Goal: Transaction & Acquisition: Purchase product/service

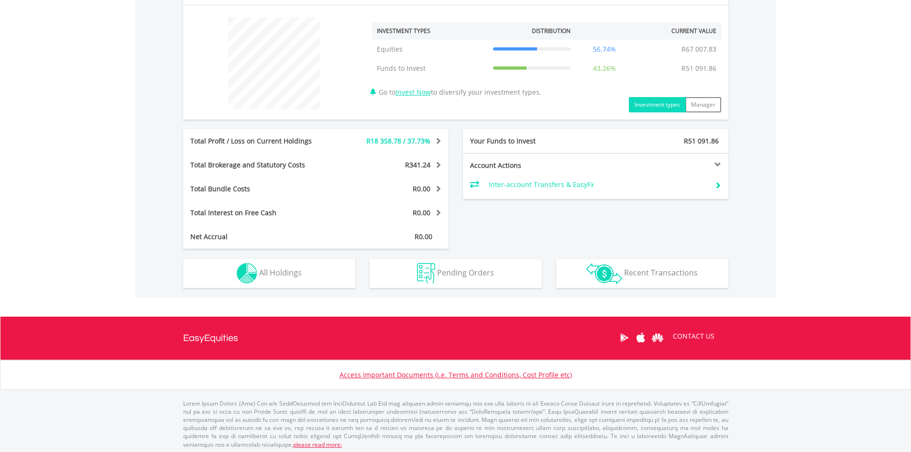
scroll to position [357, 0]
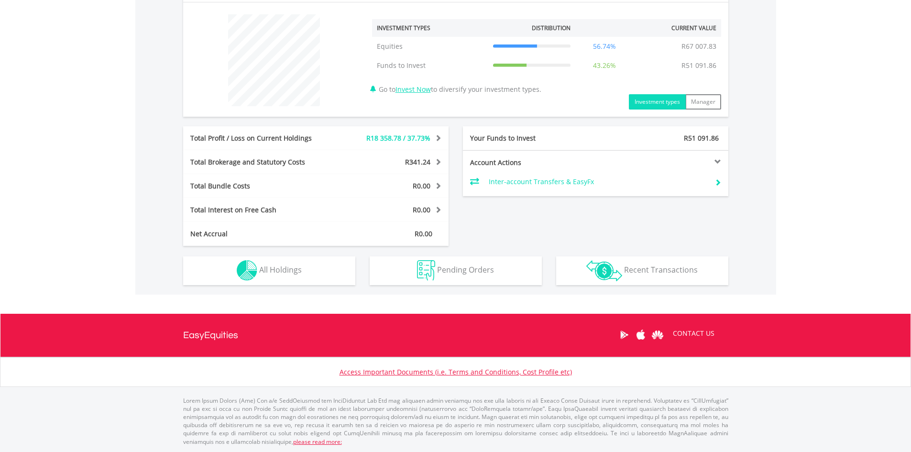
click at [414, 139] on span "R18 358.78 / 37.73%" at bounding box center [398, 137] width 64 height 9
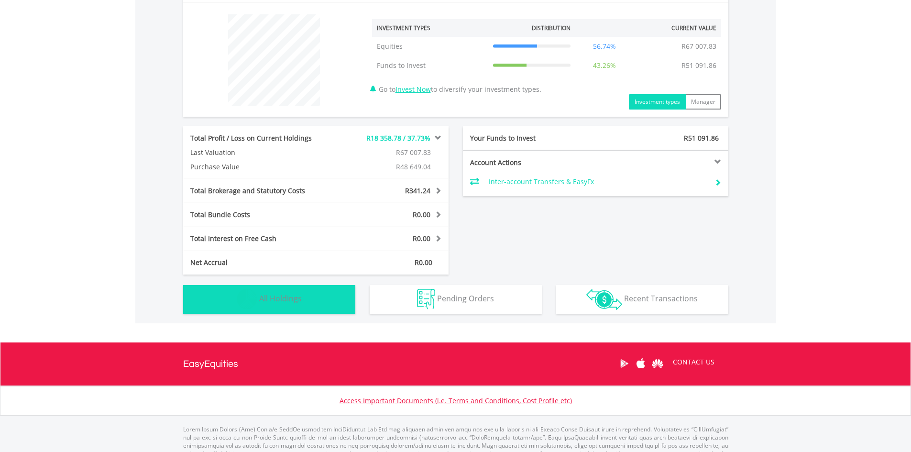
click at [277, 299] on span "All Holdings" at bounding box center [280, 298] width 43 height 11
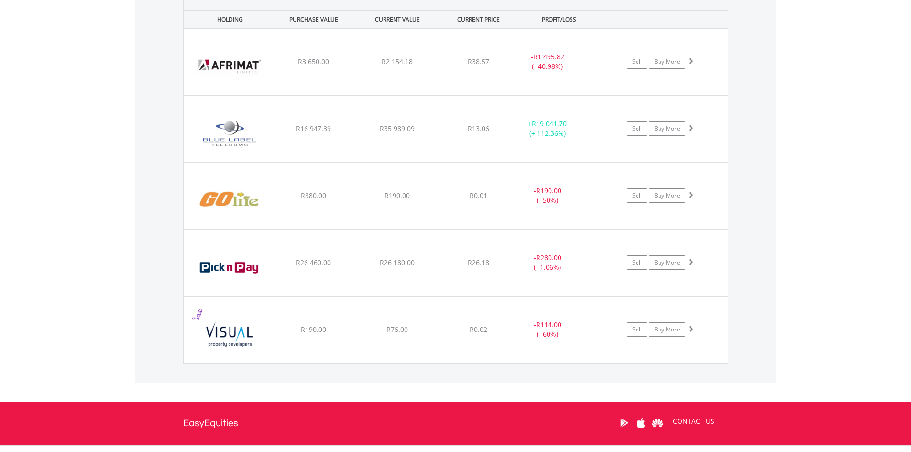
scroll to position [747, 0]
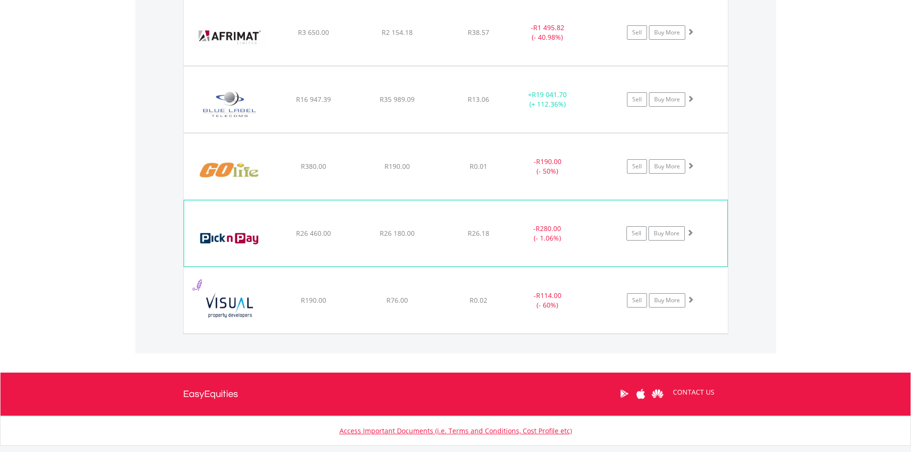
click at [691, 229] on span at bounding box center [690, 232] width 7 height 7
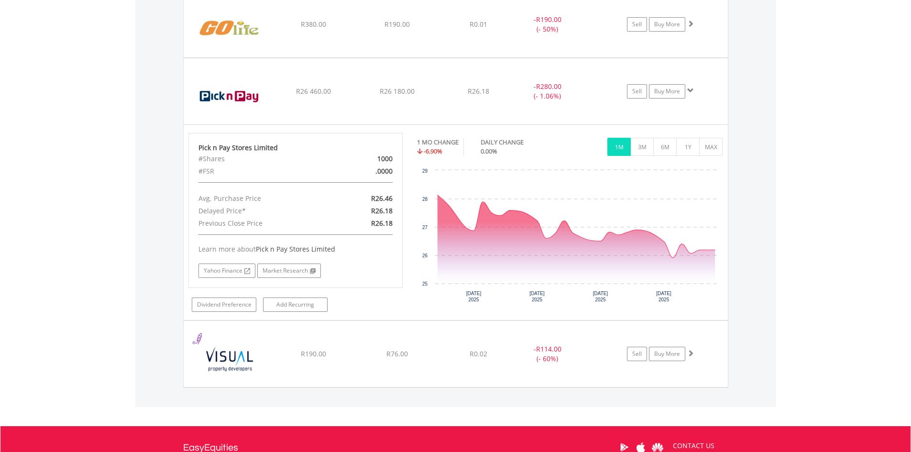
scroll to position [891, 0]
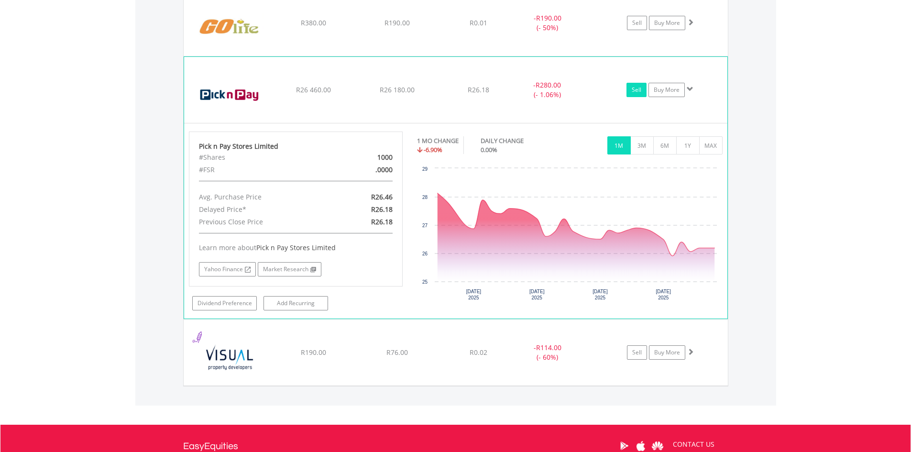
click at [636, 88] on link "Sell" at bounding box center [636, 90] width 20 height 14
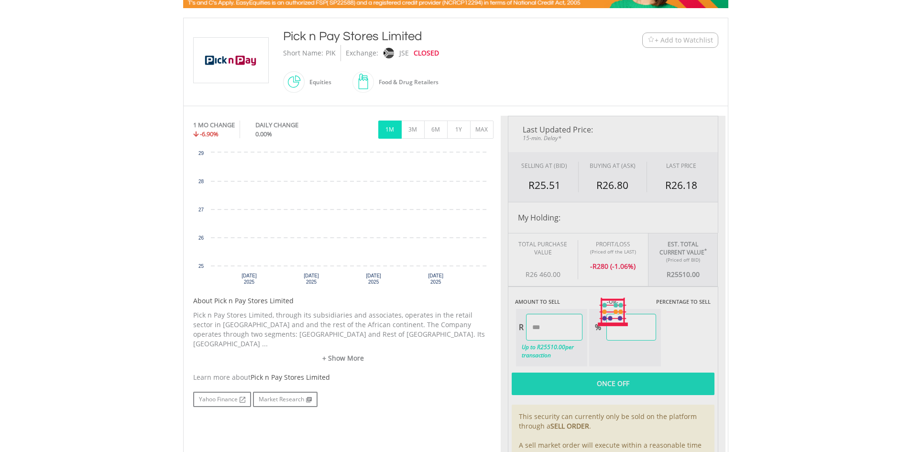
scroll to position [239, 0]
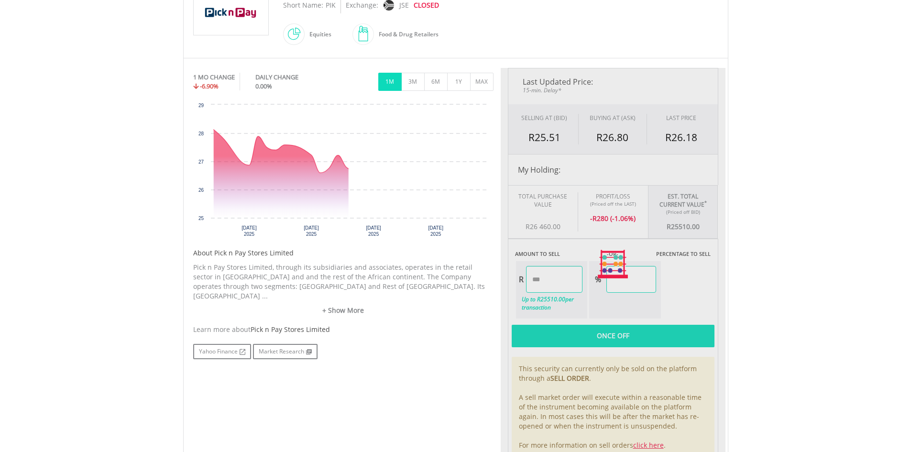
type input "********"
type input "******"
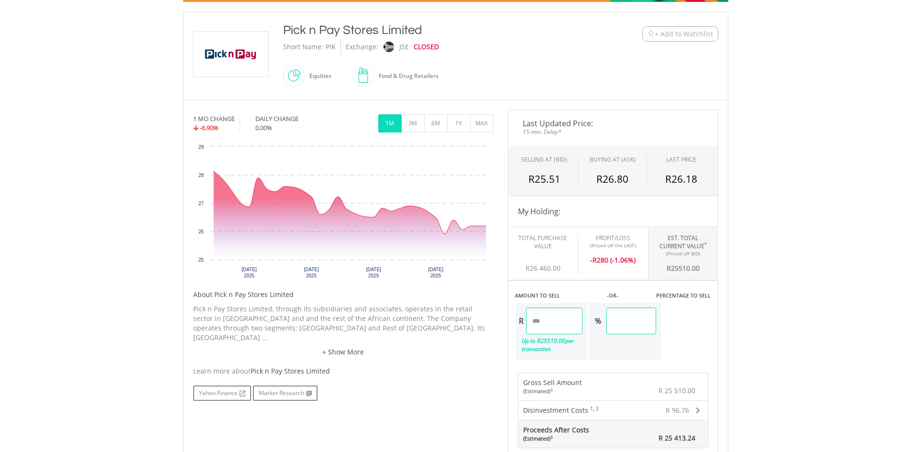
scroll to position [191, 0]
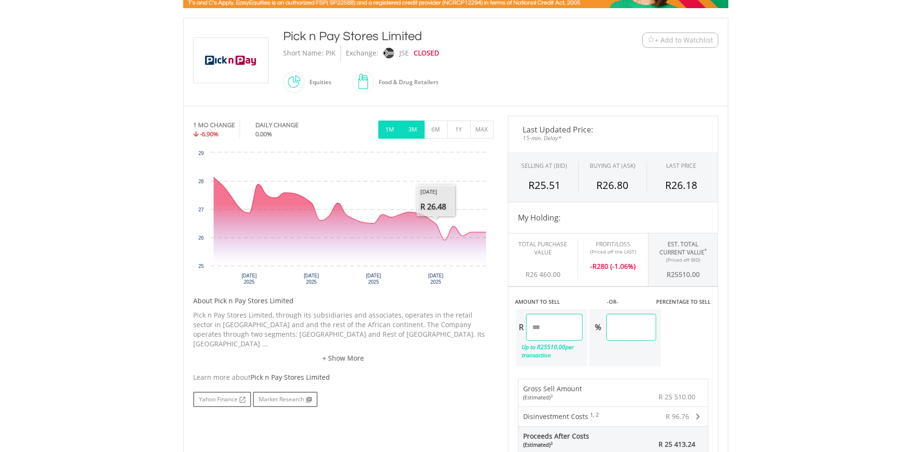
click at [414, 129] on button "3M" at bounding box center [412, 129] width 23 height 18
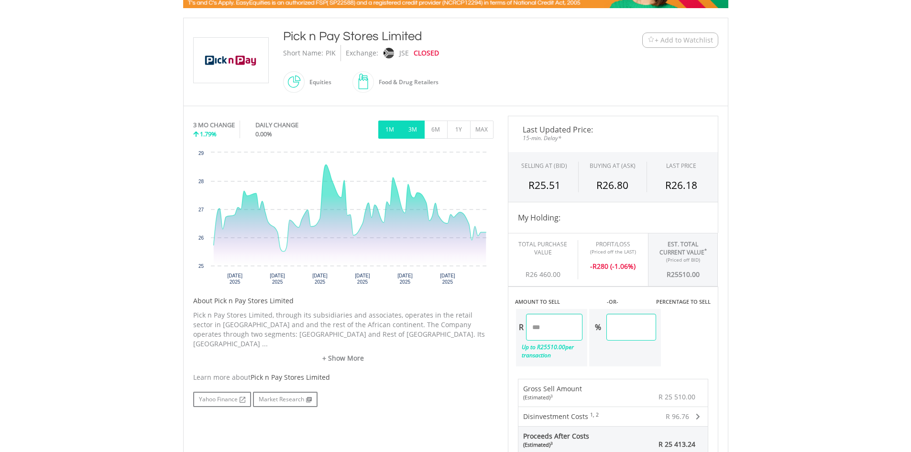
click at [393, 129] on button "1M" at bounding box center [389, 129] width 23 height 18
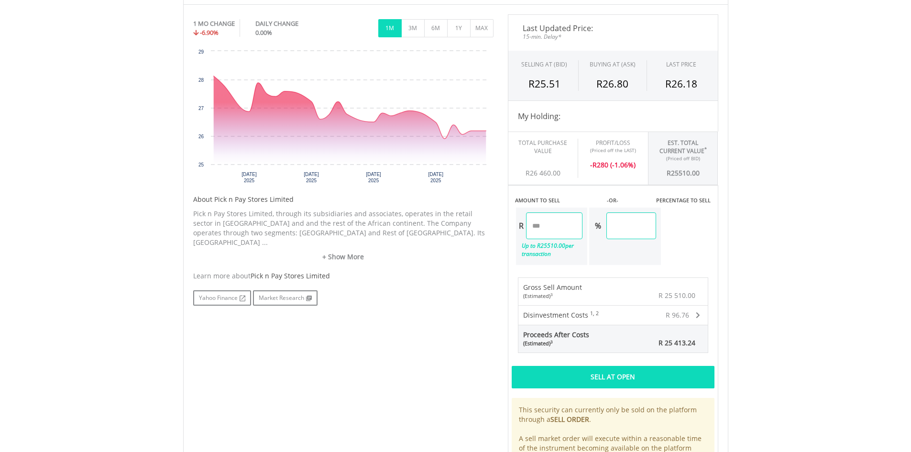
scroll to position [335, 0]
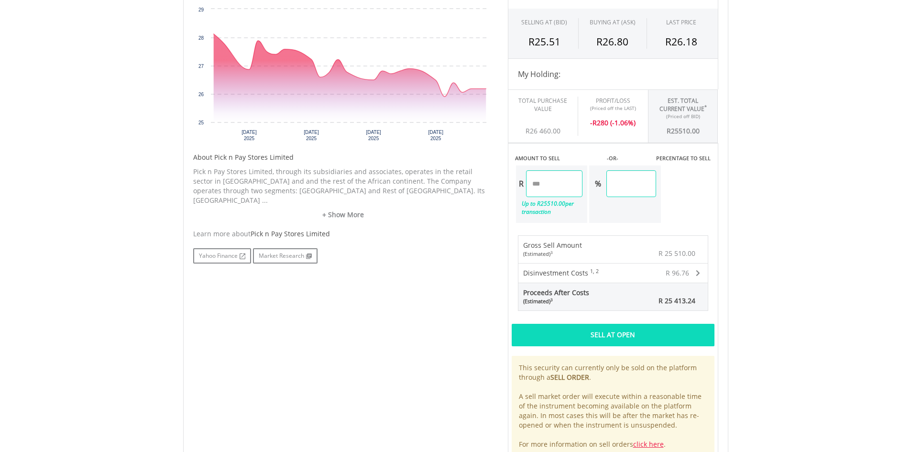
click at [650, 340] on div "Sell At Open" at bounding box center [613, 335] width 203 height 22
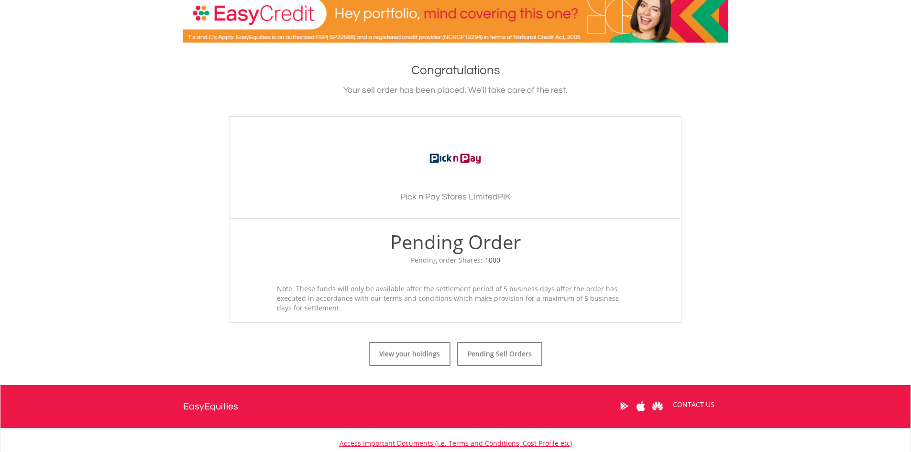
scroll to position [191, 0]
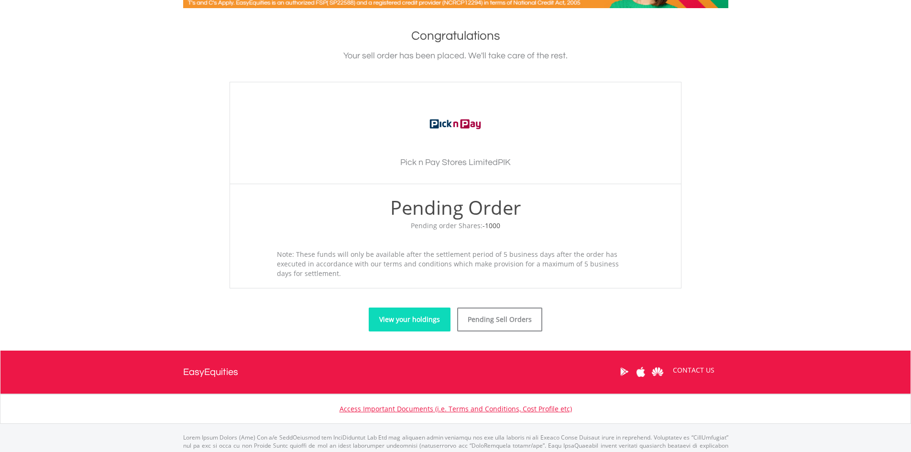
click at [429, 318] on link "View your holdings" at bounding box center [410, 319] width 82 height 24
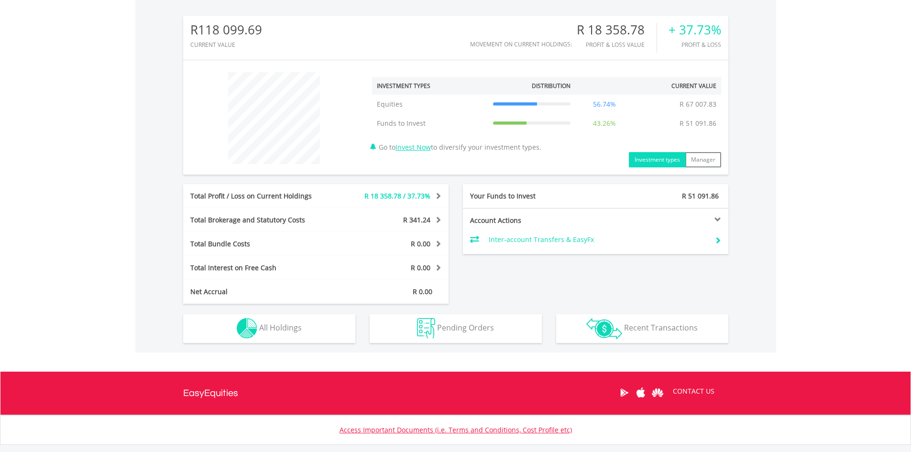
scroll to position [357, 0]
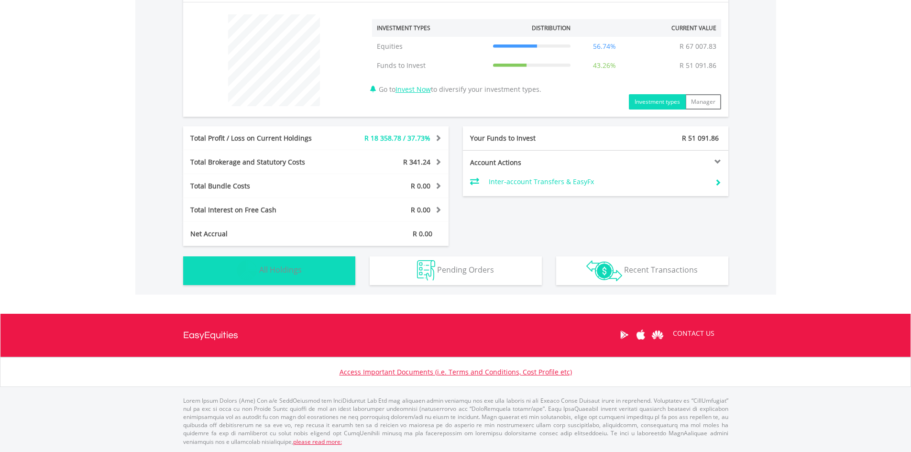
click at [286, 268] on span "All Holdings" at bounding box center [280, 269] width 43 height 11
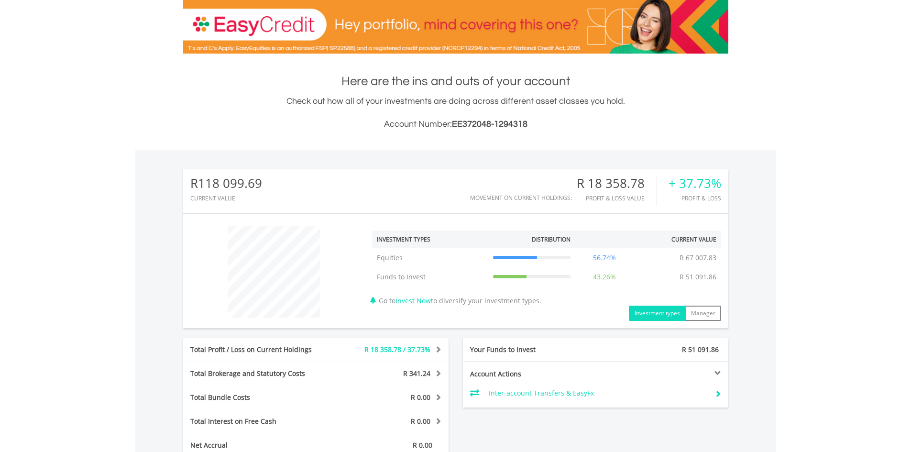
scroll to position [204, 0]
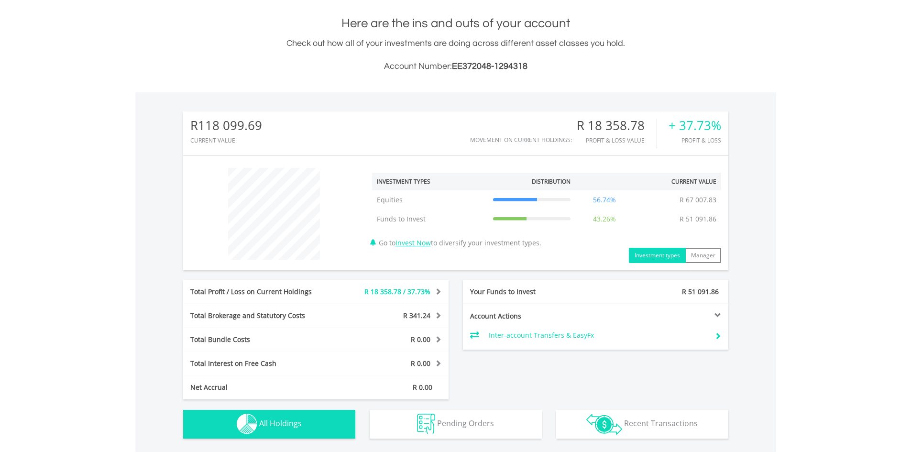
click at [658, 255] on button "Investment types" at bounding box center [657, 255] width 57 height 15
click at [718, 255] on button "Manager" at bounding box center [703, 255] width 36 height 15
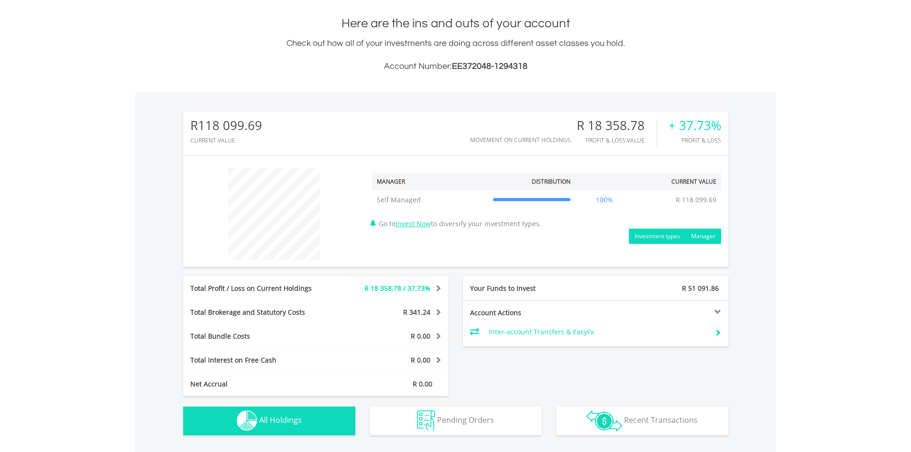
click at [657, 241] on button "Investment types" at bounding box center [657, 236] width 57 height 15
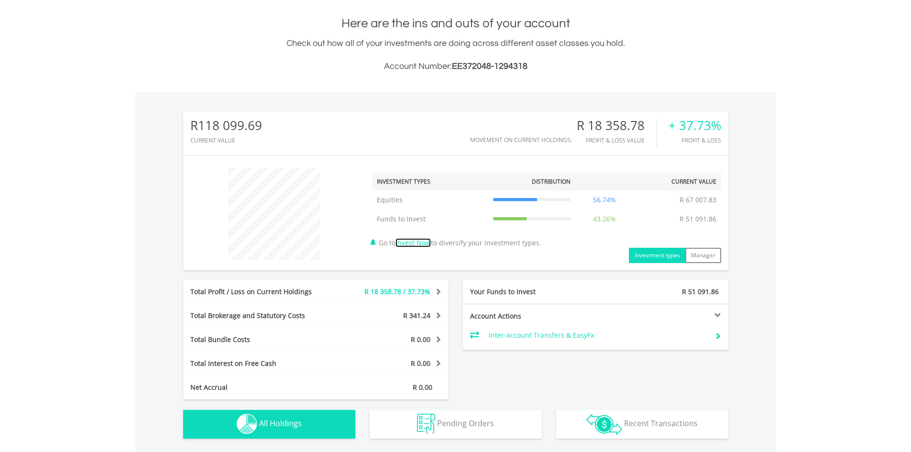
click at [427, 242] on link "Invest Now" at bounding box center [412, 242] width 35 height 9
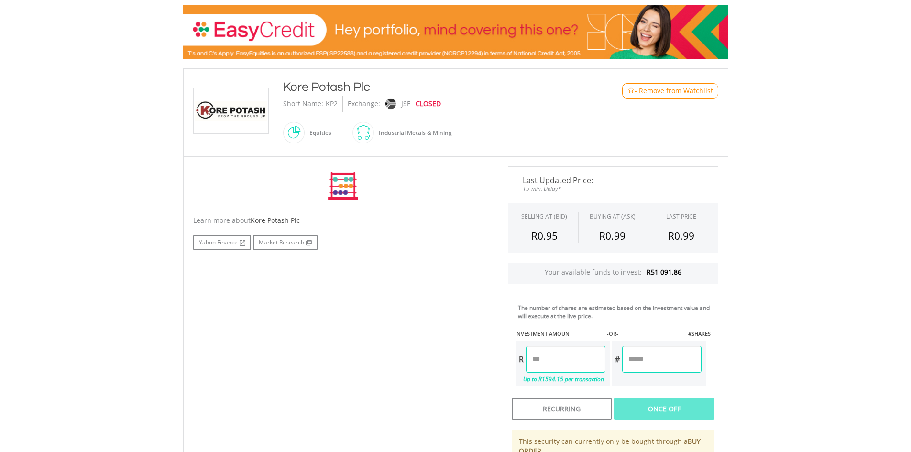
scroll to position [143, 0]
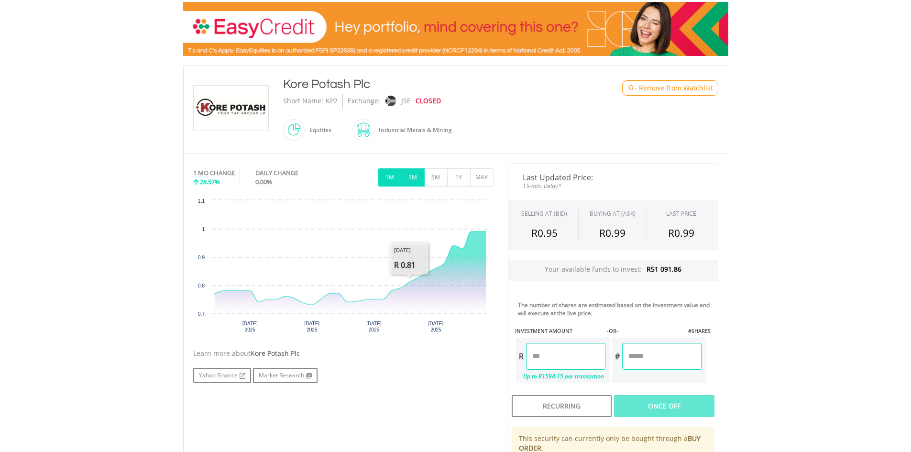
click at [412, 176] on button "3M" at bounding box center [412, 177] width 23 height 18
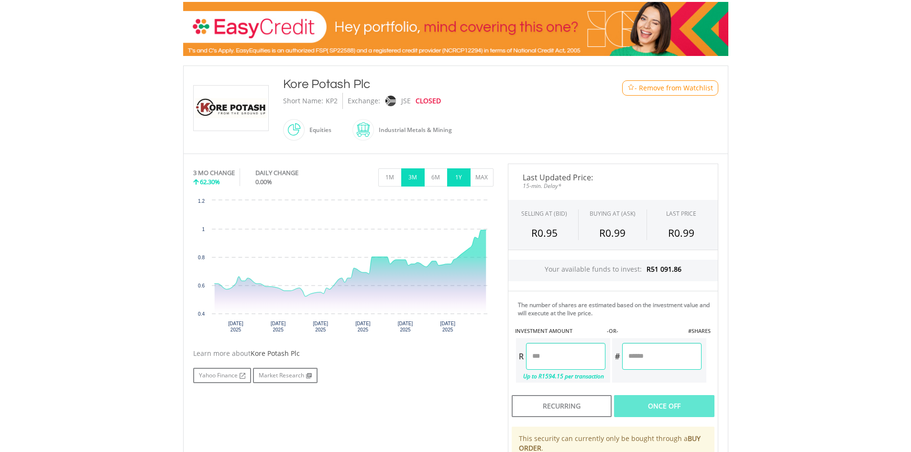
click at [460, 175] on button "1Y" at bounding box center [458, 177] width 23 height 18
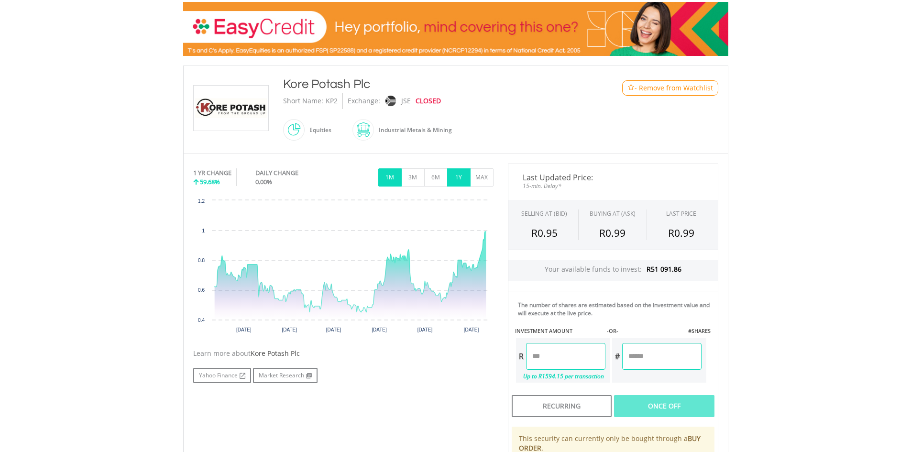
click at [388, 178] on button "1M" at bounding box center [389, 177] width 23 height 18
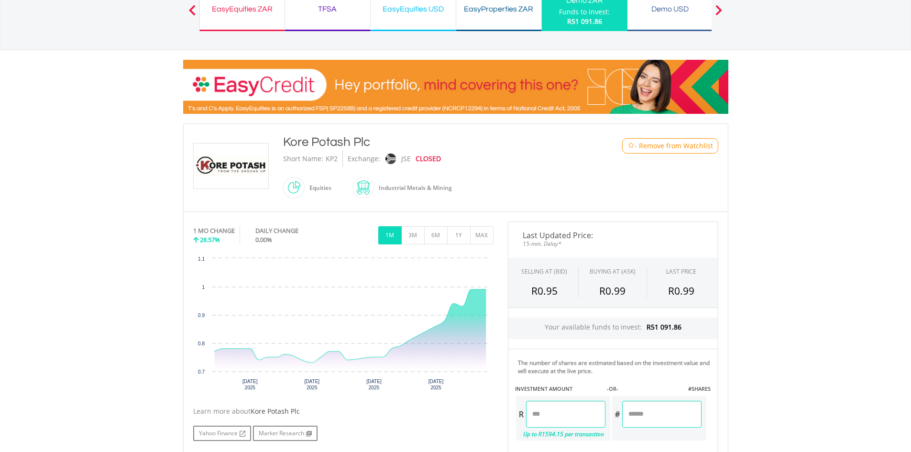
scroll to position [0, 0]
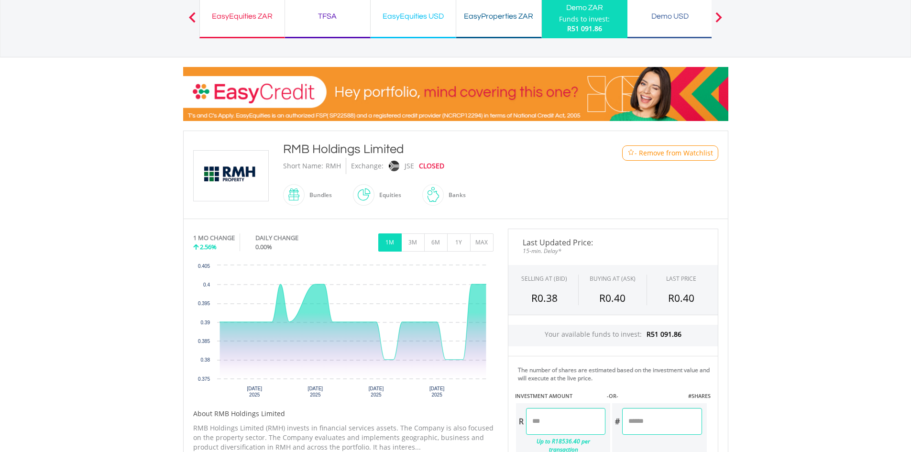
scroll to position [96, 0]
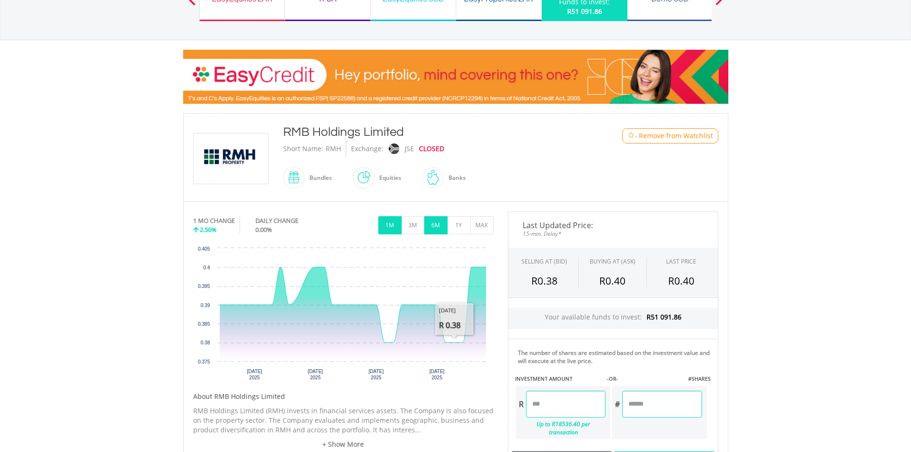
click at [437, 222] on button "6M" at bounding box center [435, 225] width 23 height 18
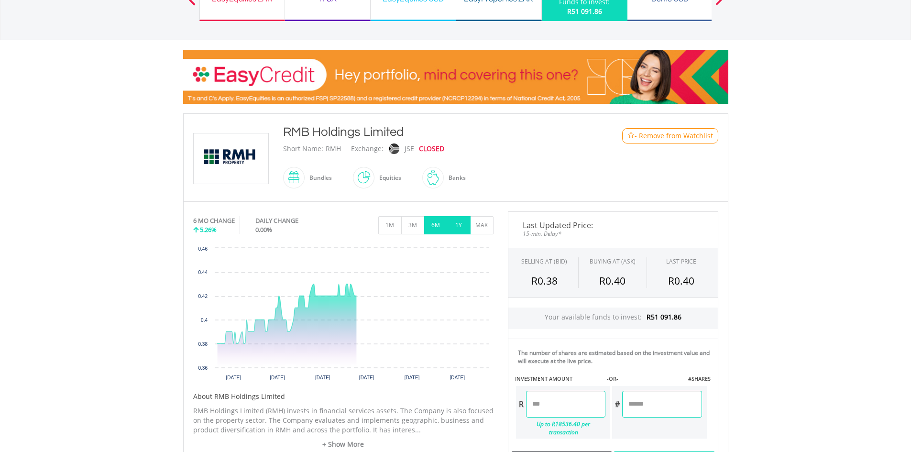
click at [456, 225] on button "1Y" at bounding box center [458, 225] width 23 height 18
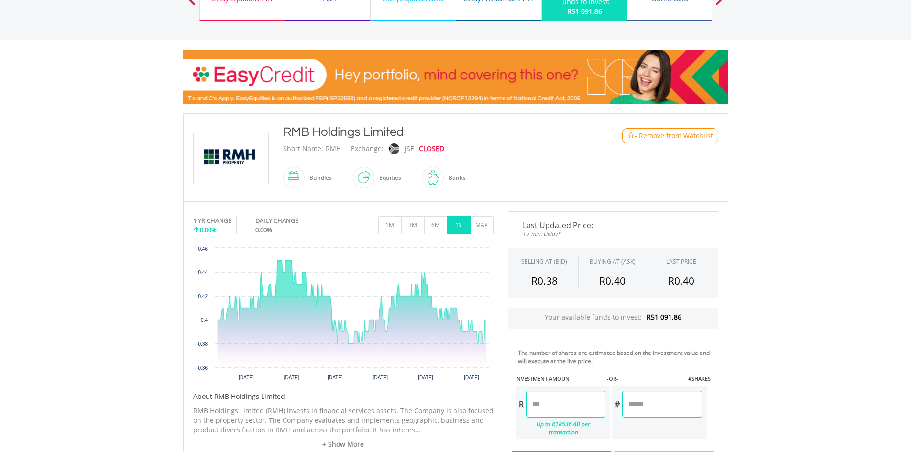
click at [644, 135] on span "- Remove from Watchlist" at bounding box center [673, 136] width 78 height 10
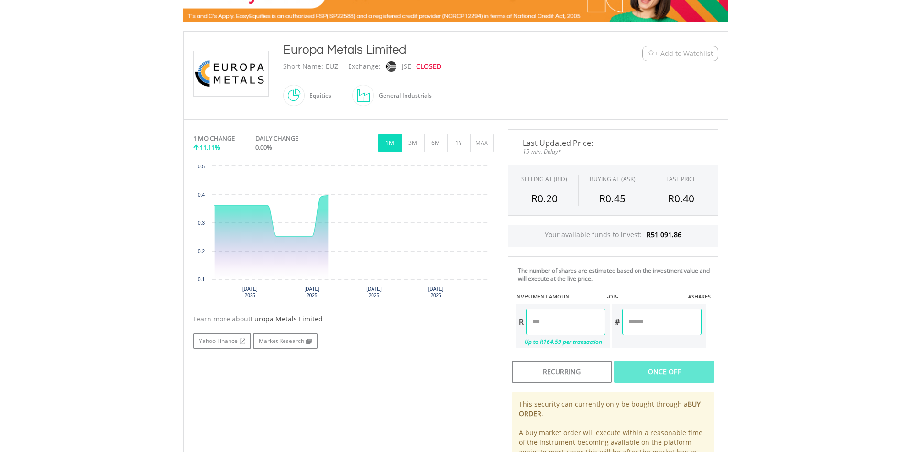
scroll to position [239, 0]
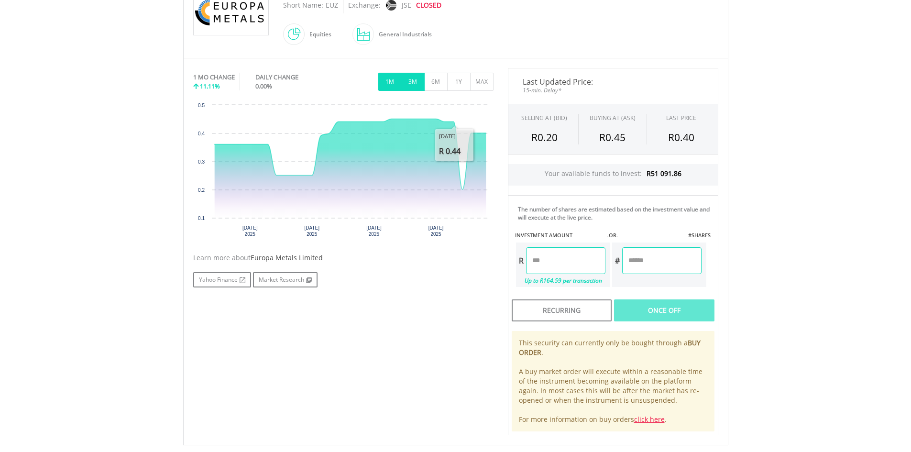
click at [404, 80] on button "3M" at bounding box center [412, 82] width 23 height 18
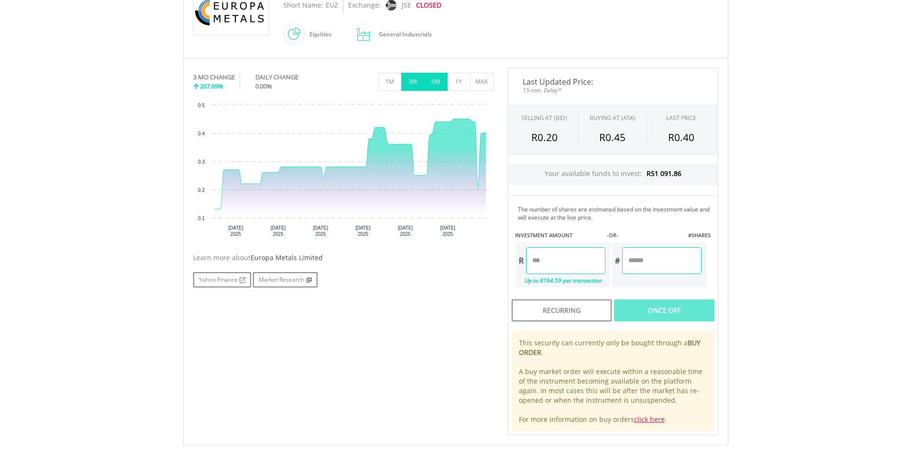
click at [435, 80] on button "6M" at bounding box center [435, 82] width 23 height 18
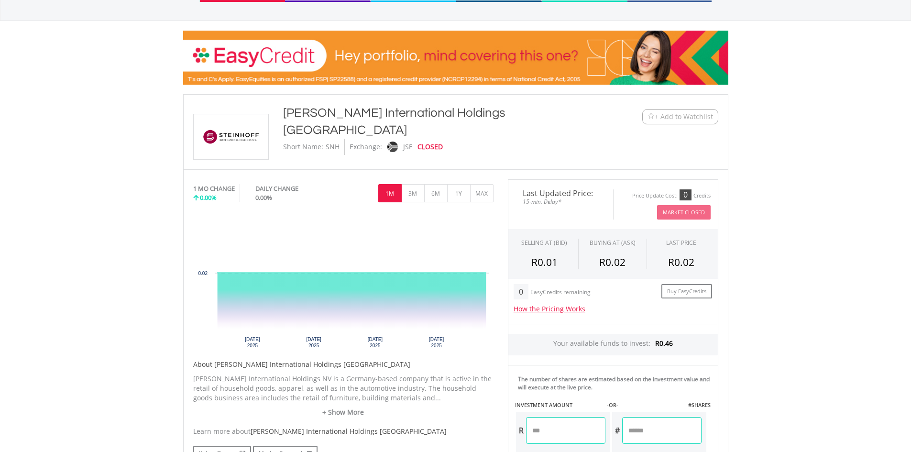
scroll to position [191, 0]
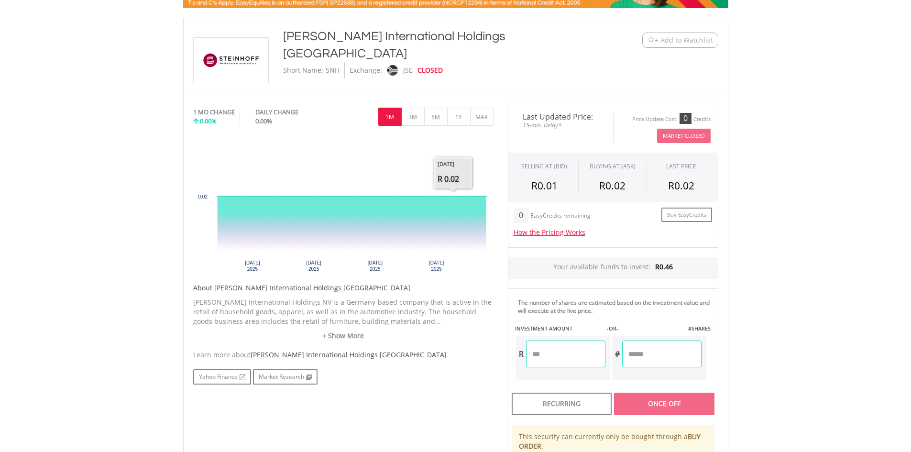
click at [458, 128] on div "1 MO CHANGE 0.00% DAILY CHANGE 0.00% 1M 3M 6M 1Y MAX" at bounding box center [343, 119] width 300 height 32
click at [460, 115] on button "1Y" at bounding box center [458, 117] width 23 height 18
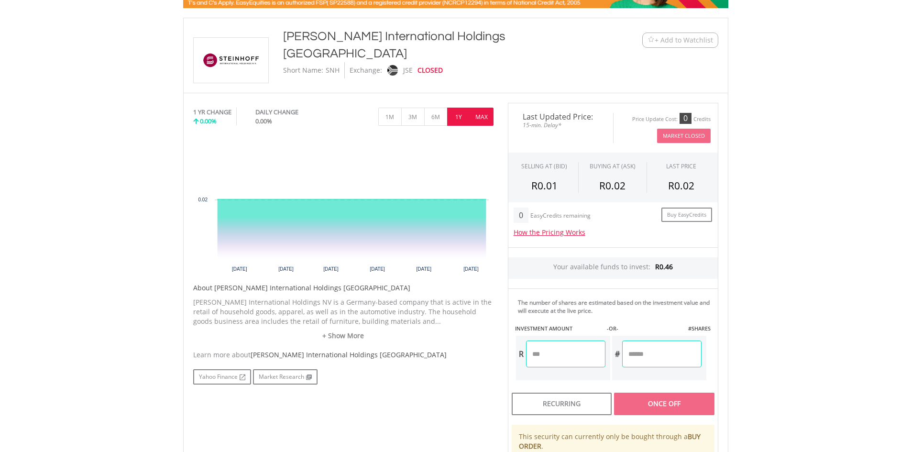
click at [491, 118] on button "MAX" at bounding box center [481, 117] width 23 height 18
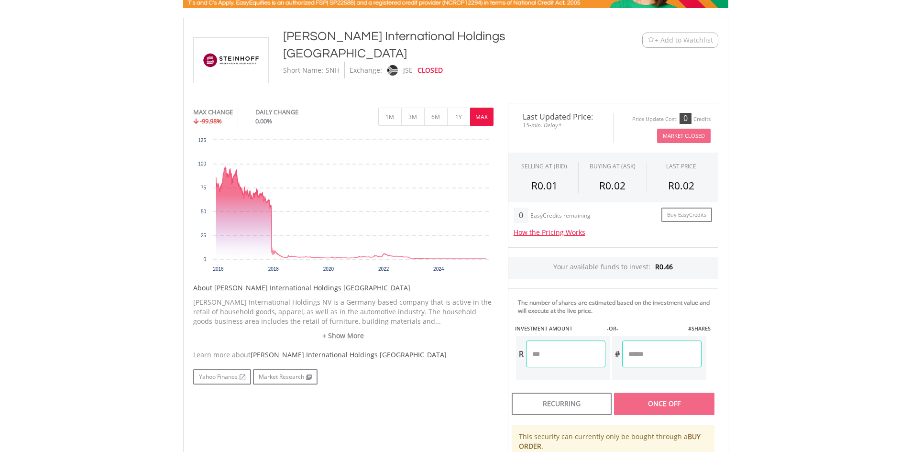
scroll to position [143, 0]
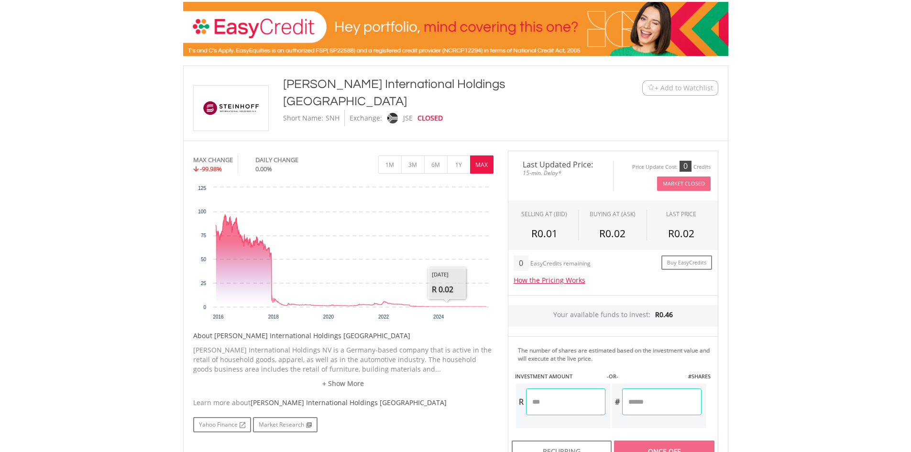
drag, startPoint x: 528, startPoint y: 213, endPoint x: 592, endPoint y: 222, distance: 64.8
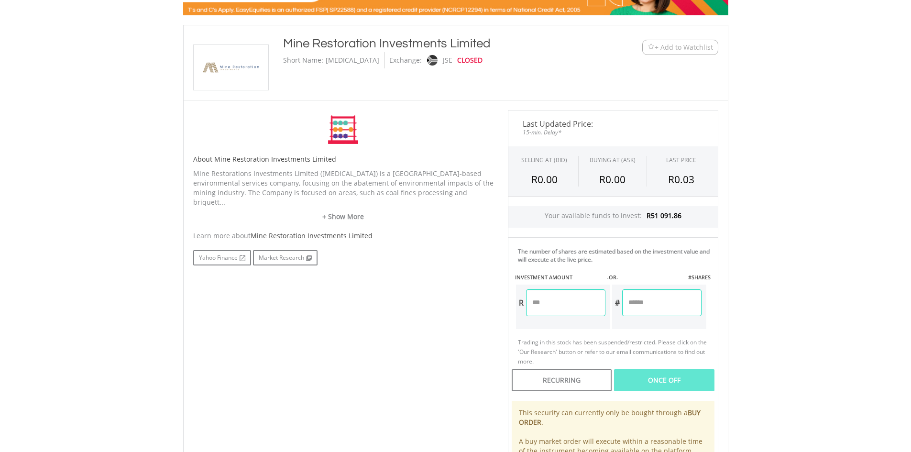
scroll to position [191, 0]
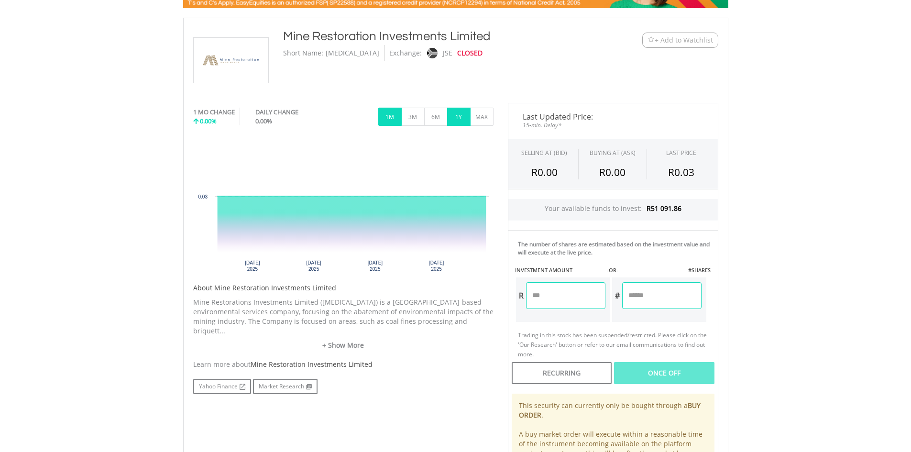
click at [463, 117] on button "1Y" at bounding box center [458, 117] width 23 height 18
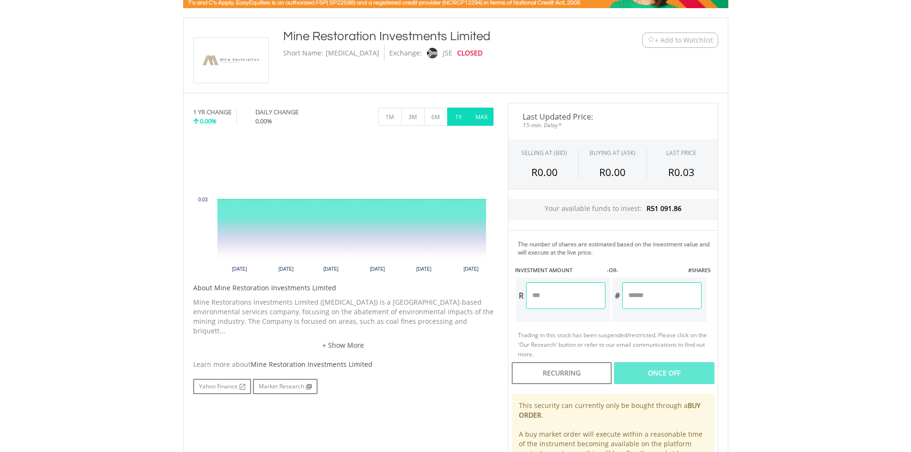
click at [481, 119] on button "MAX" at bounding box center [481, 117] width 23 height 18
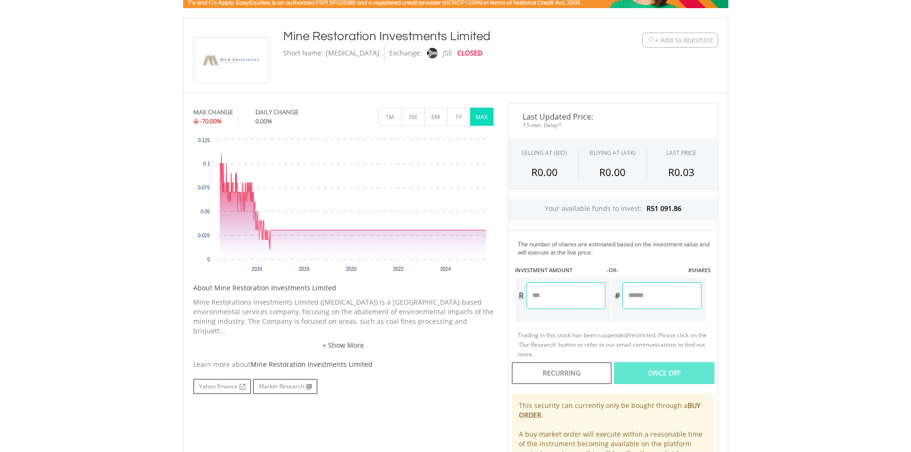
drag, startPoint x: 290, startPoint y: 71, endPoint x: 326, endPoint y: 84, distance: 37.5
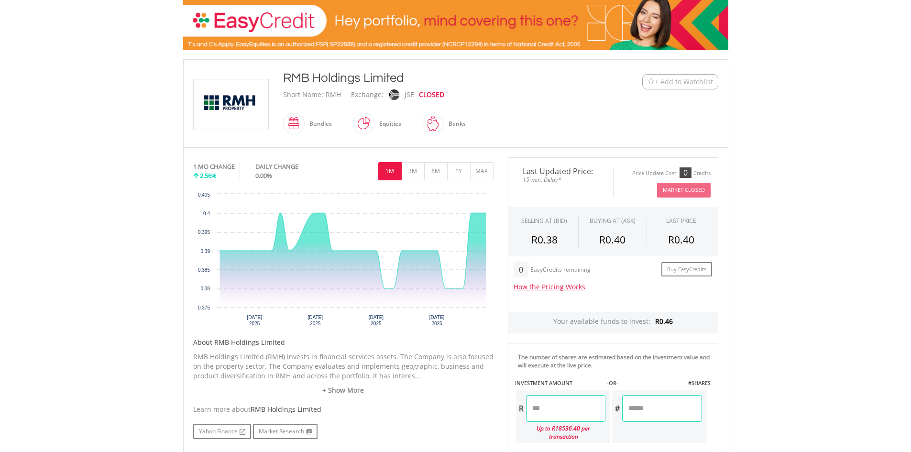
scroll to position [191, 0]
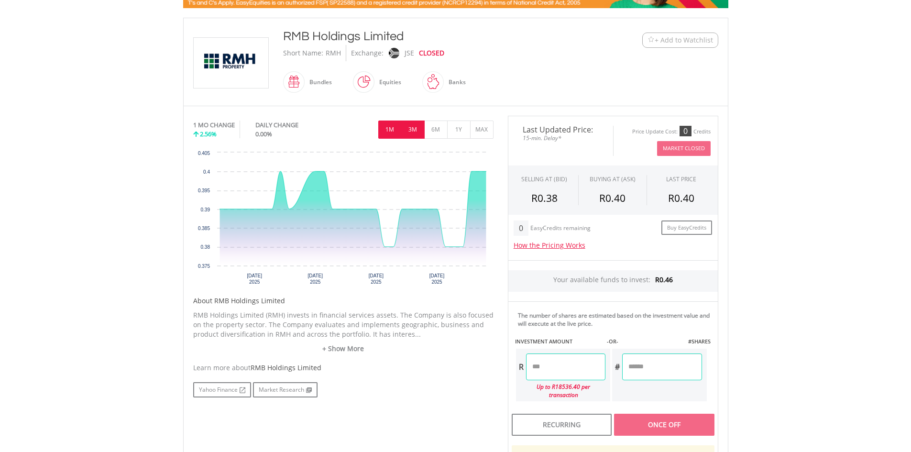
click at [418, 131] on button "3M" at bounding box center [412, 129] width 23 height 18
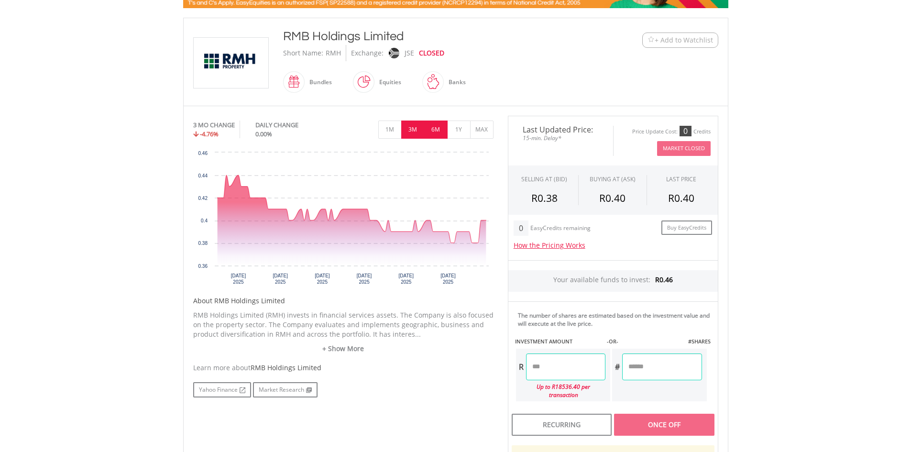
click at [438, 133] on button "6M" at bounding box center [435, 129] width 23 height 18
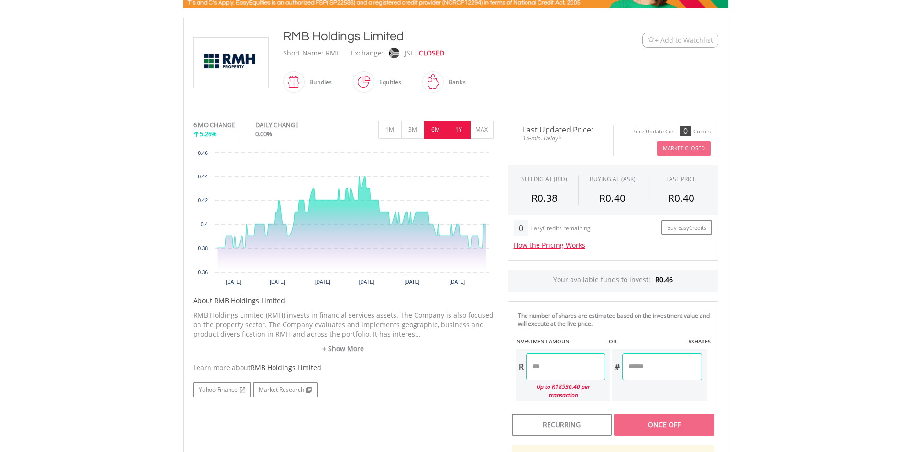
click at [464, 133] on button "1Y" at bounding box center [458, 129] width 23 height 18
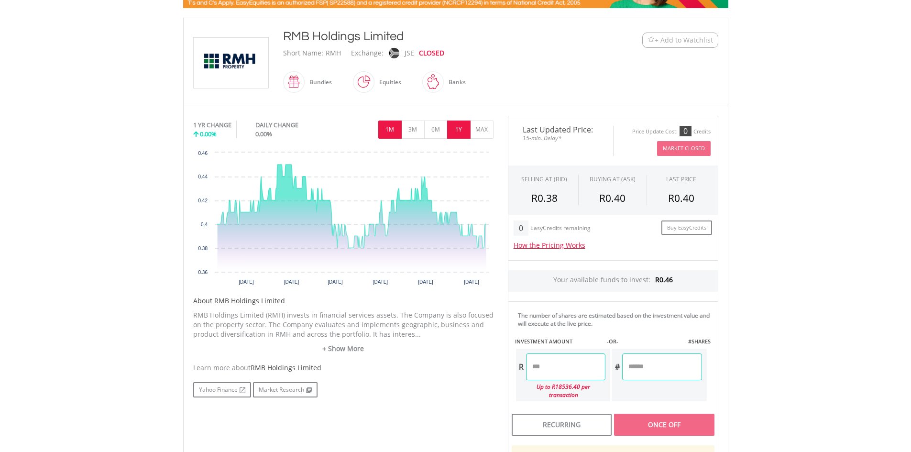
click at [391, 126] on button "1M" at bounding box center [389, 129] width 23 height 18
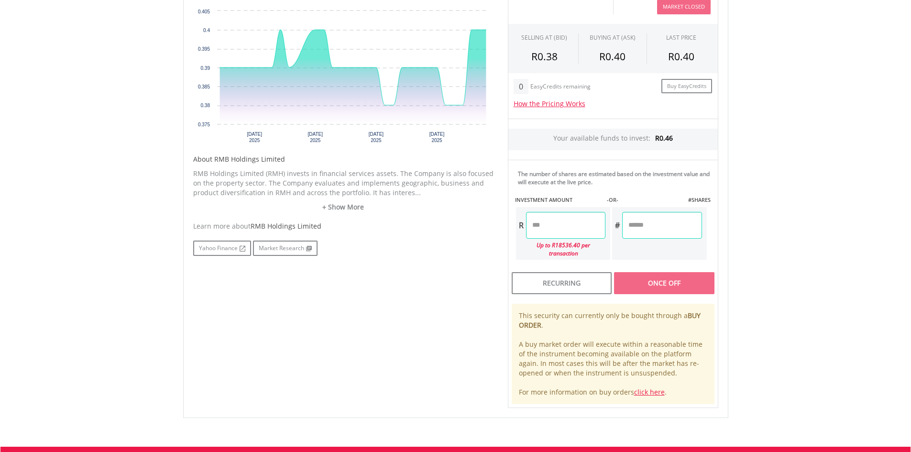
scroll to position [335, 0]
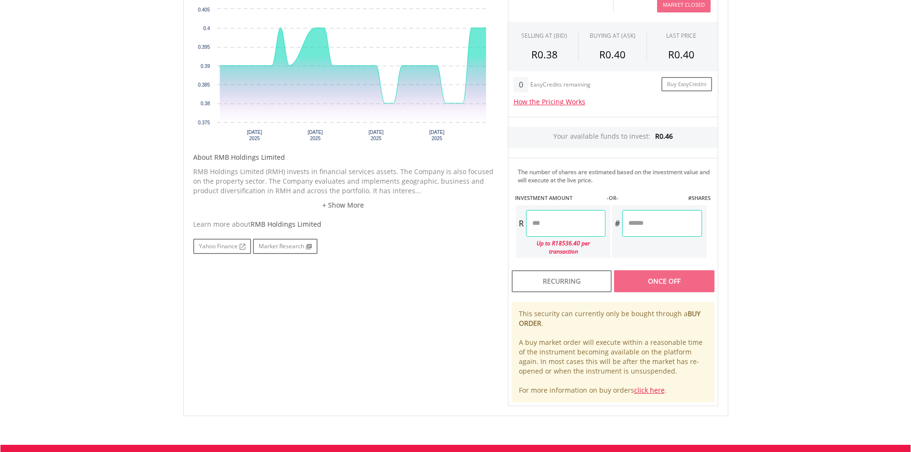
click at [590, 227] on input "number" at bounding box center [565, 223] width 79 height 27
type input "*"
type input "***"
type input "****"
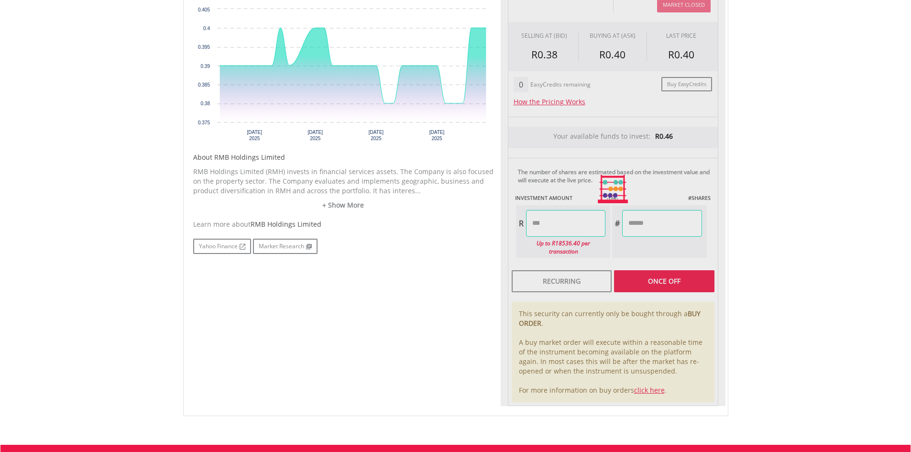
type input "*"
click at [686, 276] on div "Last Updated Price: 15-min. Delay* Price Update Cost: 0 Credits Market Closed S…" at bounding box center [613, 189] width 225 height 434
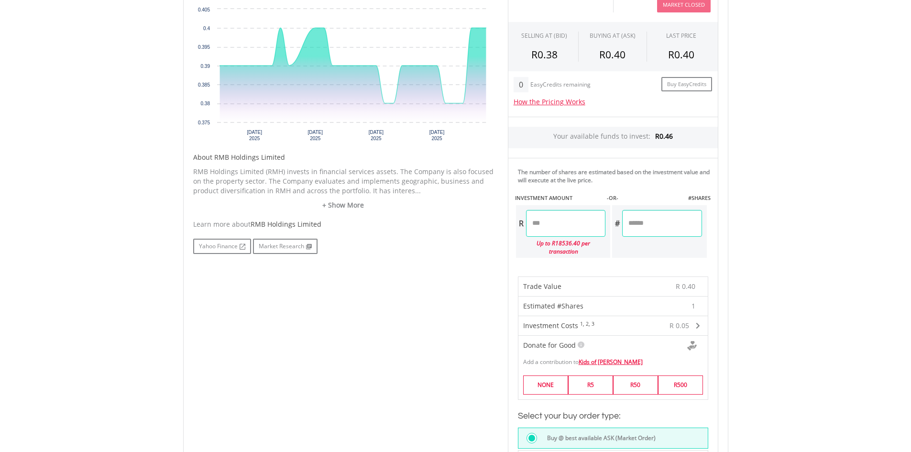
click at [575, 223] on input "****" at bounding box center [565, 223] width 79 height 27
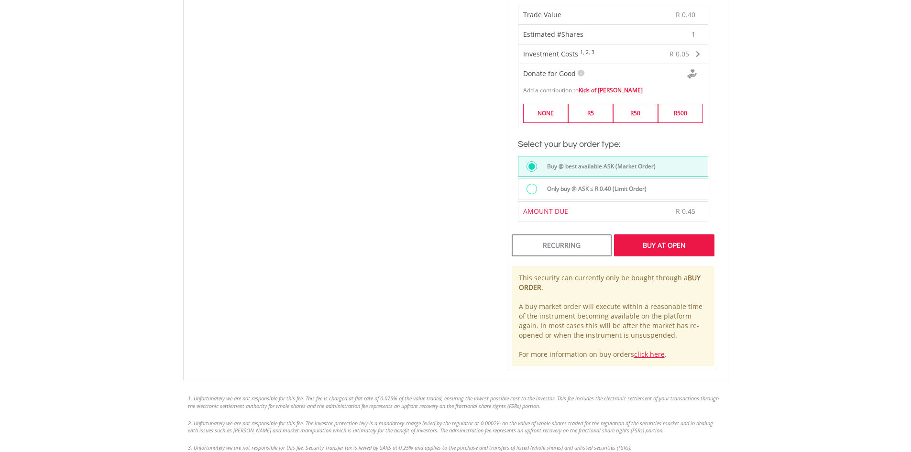
scroll to position [669, 0]
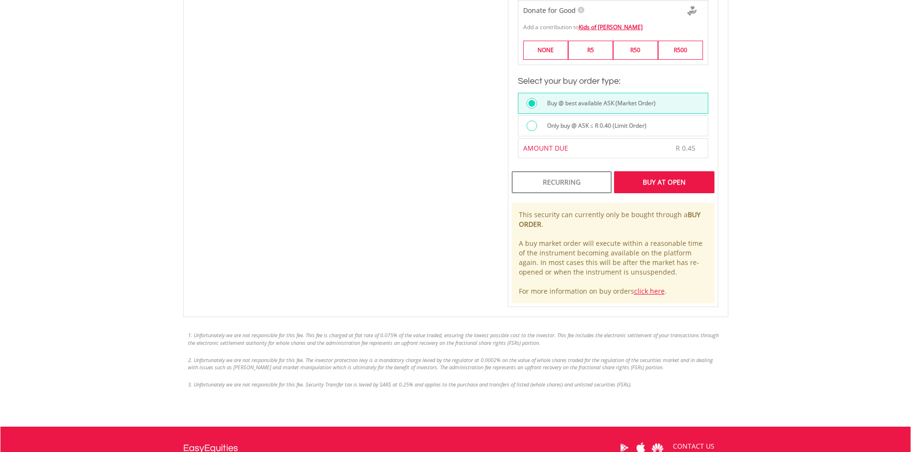
click at [672, 179] on div "Buy At Open" at bounding box center [664, 182] width 100 height 22
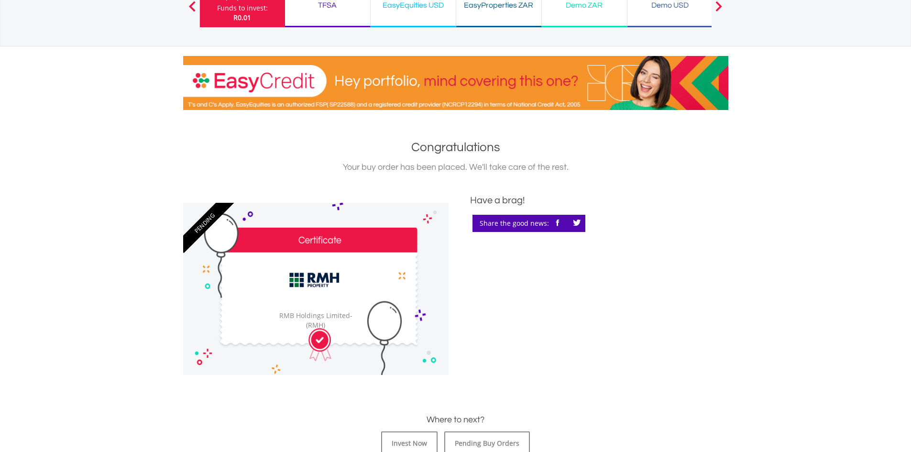
scroll to position [239, 0]
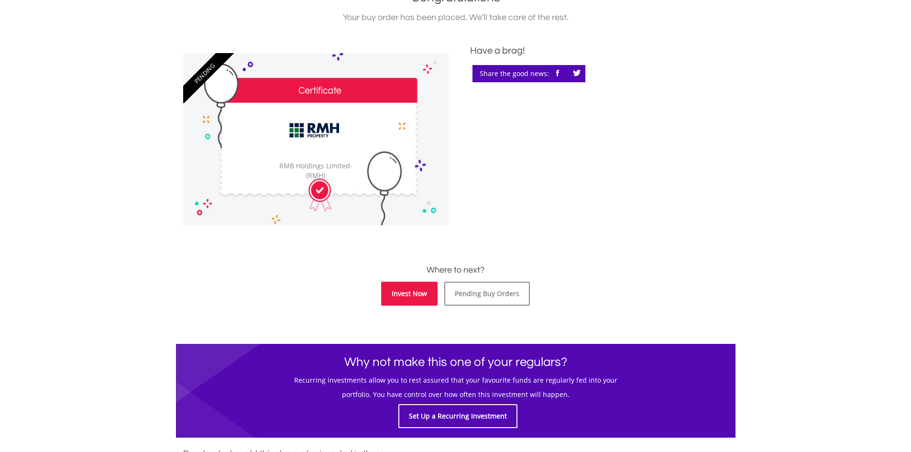
click at [414, 299] on link "Invest Now" at bounding box center [409, 294] width 56 height 24
